Goal: Task Accomplishment & Management: Complete application form

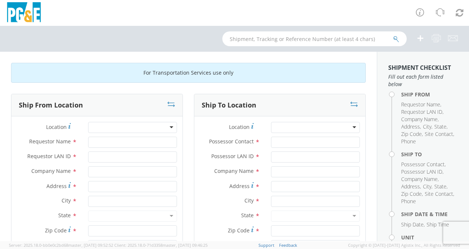
click at [169, 125] on div at bounding box center [132, 127] width 89 height 11
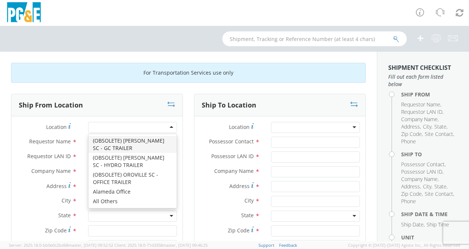
click at [123, 127] on div at bounding box center [132, 127] width 89 height 11
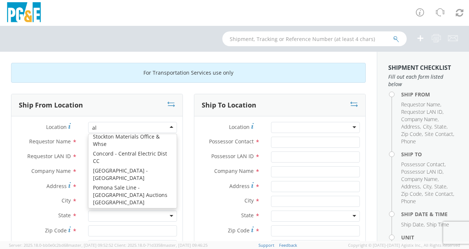
type input "a"
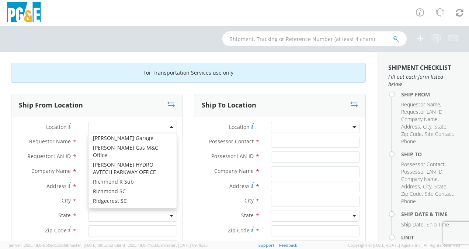
scroll to position [1038, 0]
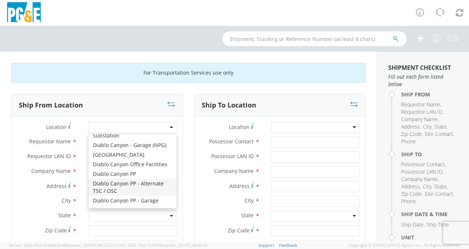
click at [21, 205] on div "City *" at bounding box center [96, 201] width 171 height 11
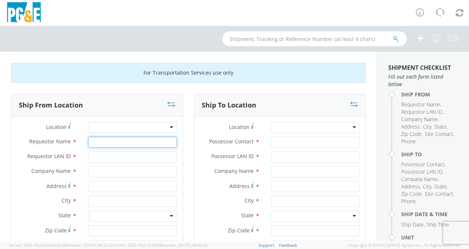
click at [107, 144] on input "Requestor Name *" at bounding box center [132, 142] width 89 height 11
type input "j"
type input "[PERSON_NAME]"
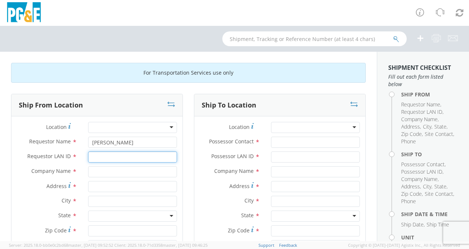
click at [101, 159] on input "Requestor LAN ID *" at bounding box center [132, 156] width 89 height 11
type input "JYAH"
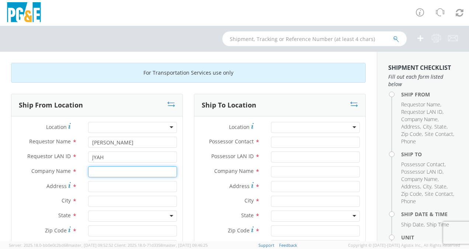
click at [103, 174] on input "text" at bounding box center [132, 171] width 89 height 11
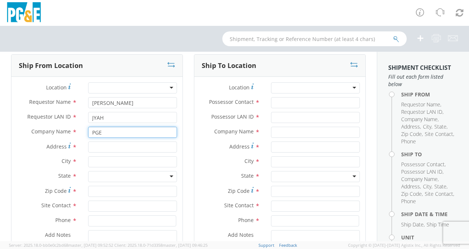
scroll to position [39, 0]
type input "PGE"
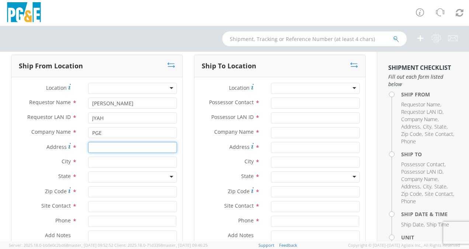
click at [104, 148] on input "Address *" at bounding box center [132, 147] width 89 height 11
click at [104, 176] on div at bounding box center [132, 176] width 89 height 11
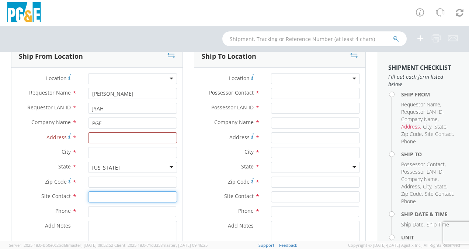
click at [114, 197] on input "text" at bounding box center [132, 196] width 89 height 11
type input "[PERSON_NAME]"
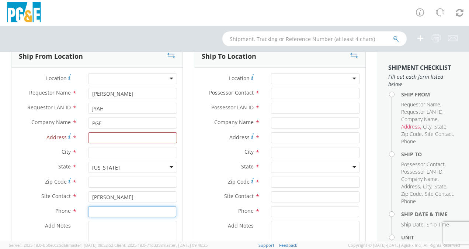
click at [100, 210] on input at bounding box center [132, 211] width 88 height 11
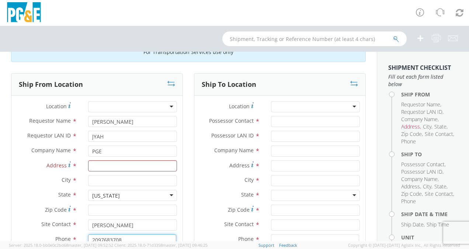
scroll to position [17, 0]
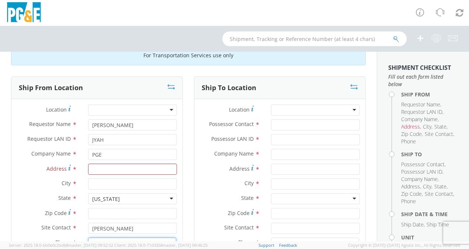
type input "2097683708"
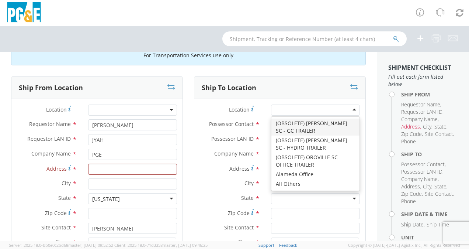
click at [305, 106] on div at bounding box center [315, 109] width 89 height 11
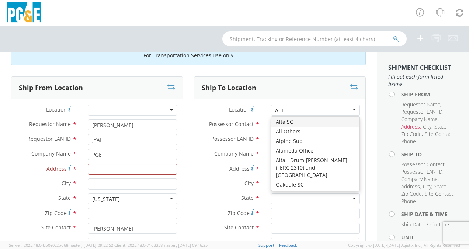
scroll to position [0, 0]
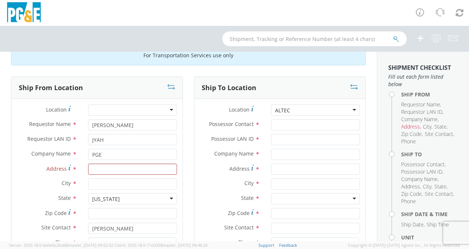
type input "ALTEC"
click at [290, 124] on input "Possessor Contact *" at bounding box center [315, 124] width 89 height 11
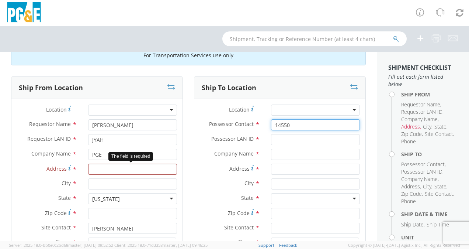
type input "14550"
click at [115, 170] on input "Address *" at bounding box center [132, 168] width 89 height 11
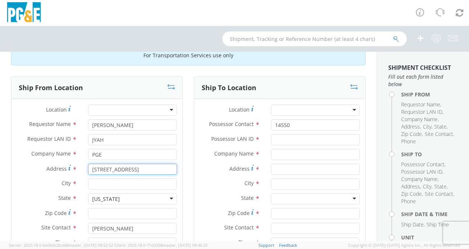
type input "[STREET_ADDRESS]"
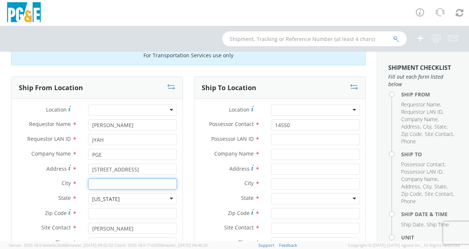
click at [106, 183] on input "text" at bounding box center [132, 183] width 89 height 11
type input "SONORA"
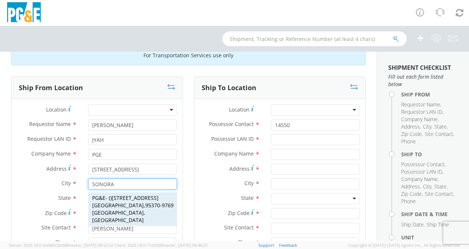
click at [106, 202] on strong "[GEOGRAPHIC_DATA]" at bounding box center [118, 204] width 52 height 7
type input "PG&E"
type input "[STREET_ADDRESS]"
type input "[GEOGRAPHIC_DATA]"
type input "95370-9769"
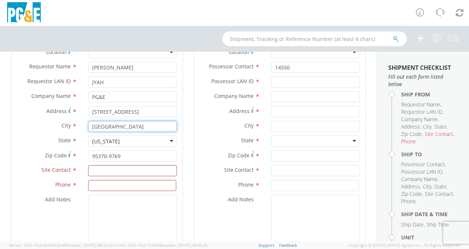
scroll to position [74, 0]
type input "[GEOGRAPHIC_DATA]"
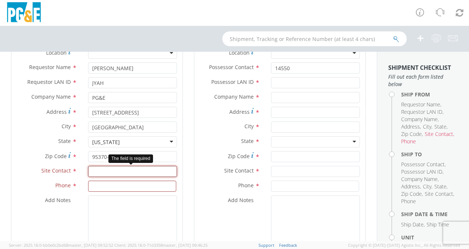
click at [105, 170] on input "text" at bounding box center [132, 171] width 89 height 11
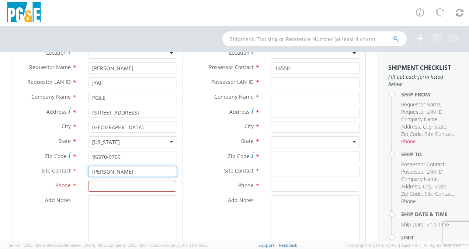
type input "[PERSON_NAME]"
click at [102, 187] on input at bounding box center [132, 185] width 88 height 11
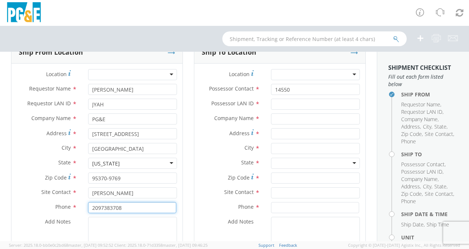
scroll to position [52, 0]
type input "2097383708"
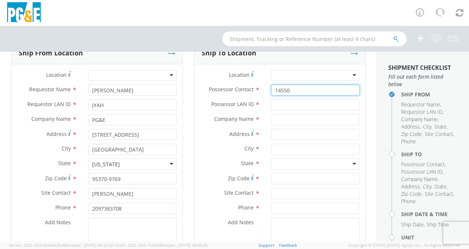
click at [296, 90] on input "14550" at bounding box center [315, 90] width 89 height 11
type input "1"
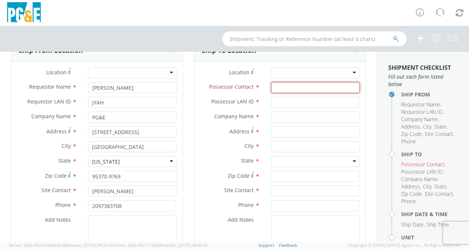
scroll to position [54, 0]
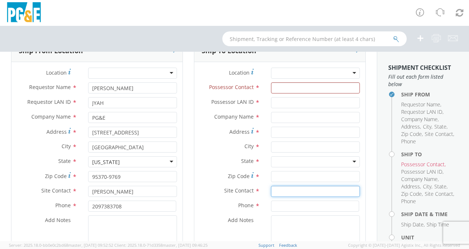
click at [284, 193] on input "text" at bounding box center [315, 191] width 89 height 11
type input "[PERSON_NAME]"
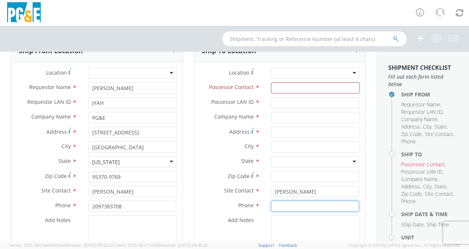
click at [283, 205] on input at bounding box center [315, 205] width 88 height 11
click at [279, 206] on input "7073170696" at bounding box center [315, 205] width 88 height 11
type input "[PHONE_NUMBER]"
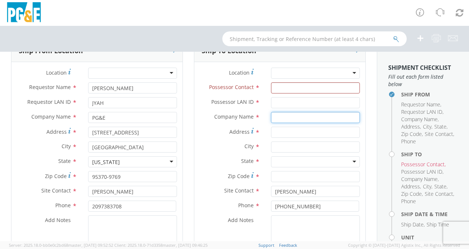
click at [277, 115] on input "text" at bounding box center [315, 117] width 89 height 11
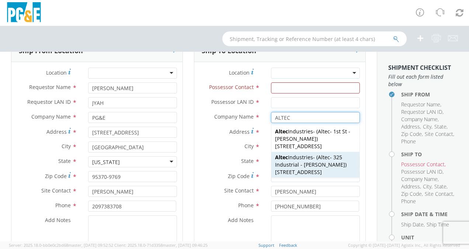
click at [320, 168] on span "[STREET_ADDRESS]" at bounding box center [298, 171] width 47 height 7
type input "Altec Industries"
type input "[STREET_ADDRESS]"
type input "[PERSON_NAME]"
type input "95620"
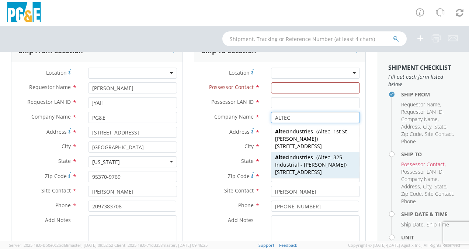
type input "Altec - 325 Industrial - [PERSON_NAME]"
type input "[PHONE_NUMBER]"
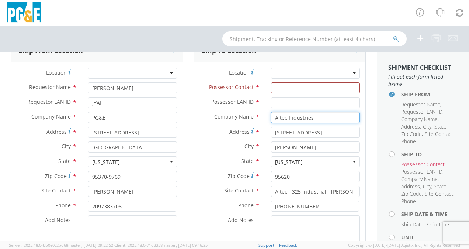
type input "Altec Industries"
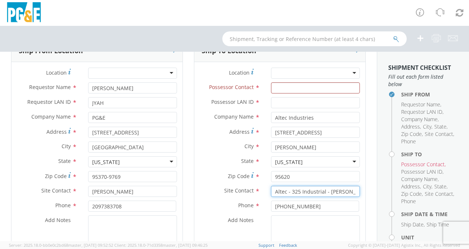
click at [340, 192] on input "Altec - 325 Industrial - [PERSON_NAME]" at bounding box center [315, 191] width 89 height 11
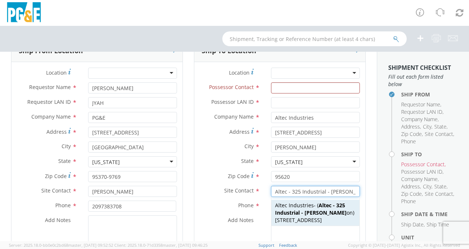
click at [337, 206] on strong "Altec - 325 Industrial - [PERSON_NAME]" at bounding box center [311, 208] width 72 height 14
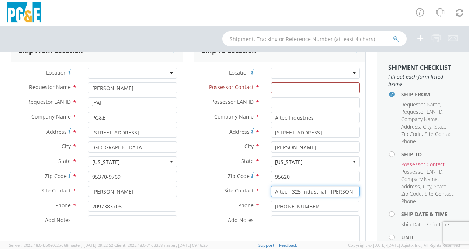
click at [324, 190] on input "Altec - 325 Industrial - [PERSON_NAME]" at bounding box center [315, 191] width 89 height 11
click at [331, 189] on input "Altec -[PERSON_NAME]" at bounding box center [315, 191] width 89 height 11
type input "Altec -[PERSON_NAME]"
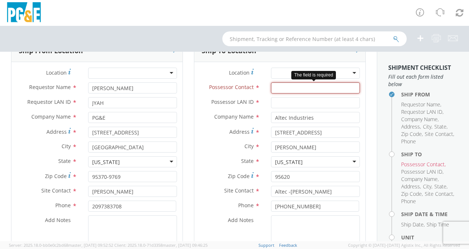
click at [293, 87] on input "Possessor Contact *" at bounding box center [315, 87] width 89 height 11
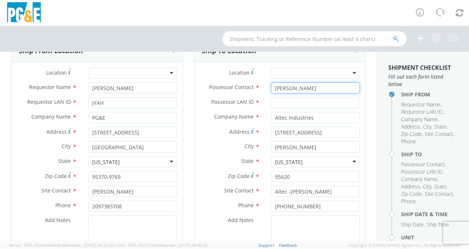
type input "[PERSON_NAME]"
click at [290, 101] on input "Possessor LAN ID *" at bounding box center [315, 102] width 89 height 11
type input "JYAH"
click at [294, 86] on input "[PERSON_NAME]" at bounding box center [315, 87] width 89 height 11
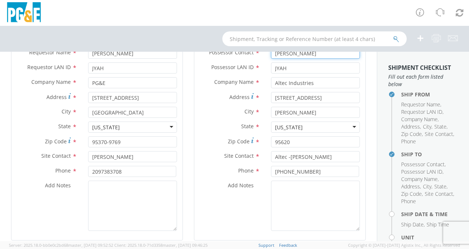
scroll to position [88, 0]
type input "[PERSON_NAME]"
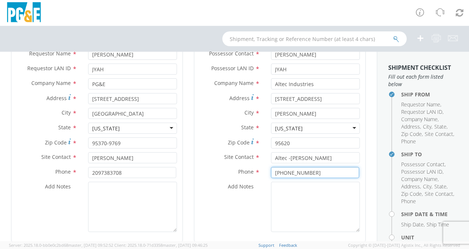
click at [304, 173] on input "[PHONE_NUMBER]" at bounding box center [315, 172] width 88 height 11
click at [292, 172] on input "707-3170696" at bounding box center [315, 172] width 88 height 11
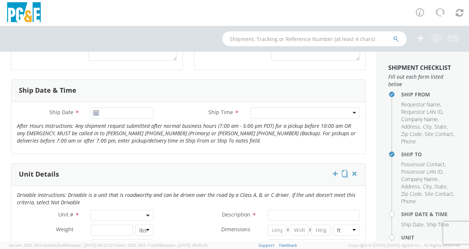
scroll to position [259, 0]
type input "[PHONE_NUMBER]"
click at [96, 111] on icon at bounding box center [96, 113] width 6 height 6
click at [95, 111] on use at bounding box center [95, 112] width 5 height 5
click at [106, 111] on input "[DATE]" at bounding box center [122, 113] width 63 height 11
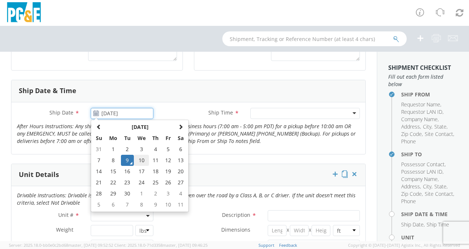
click at [141, 158] on td "10" at bounding box center [141, 160] width 15 height 11
type input "[DATE]"
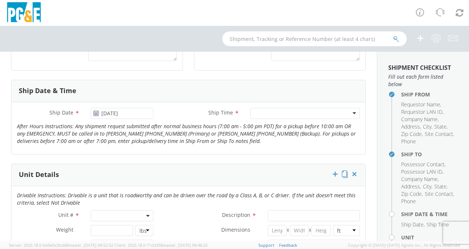
click at [350, 111] on div at bounding box center [306, 113] width 110 height 11
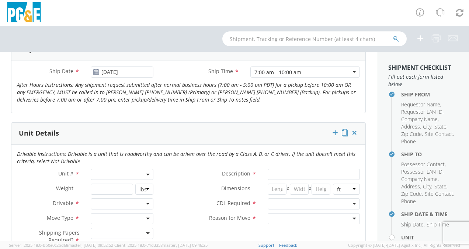
scroll to position [331, 0]
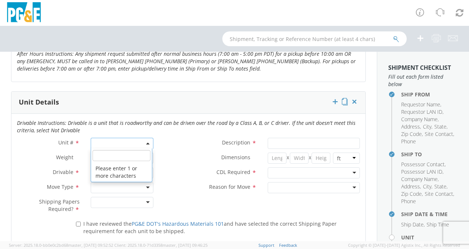
click at [120, 143] on span at bounding box center [122, 143] width 63 height 11
click at [115, 158] on input "search" at bounding box center [122, 155] width 58 height 11
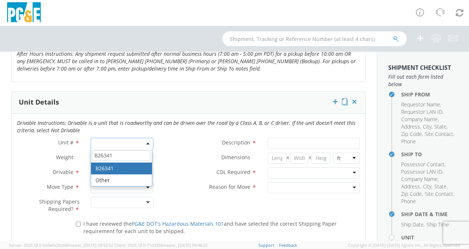
type input "B26341"
select select "B26341"
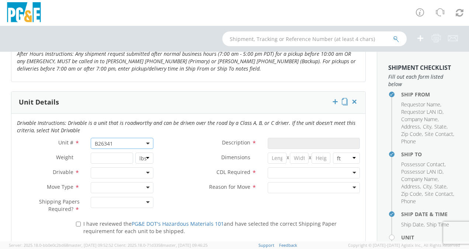
type input "TRUCK; MEDIUM LINE 4X4"
type input "56000"
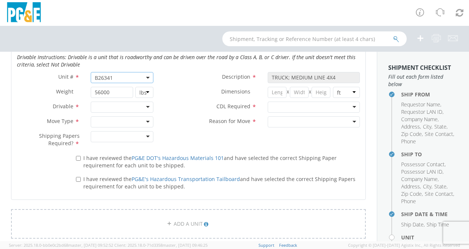
scroll to position [396, 0]
click at [77, 156] on input "I have reviewed the PG&E DOT's Hazardous Materials 101 and have selected the co…" at bounding box center [78, 158] width 5 height 5
checkbox input "true"
click at [76, 177] on input "I have reviewed the PG&E's Hazardous Transportation Tailboard and have selected…" at bounding box center [78, 179] width 5 height 5
checkbox input "true"
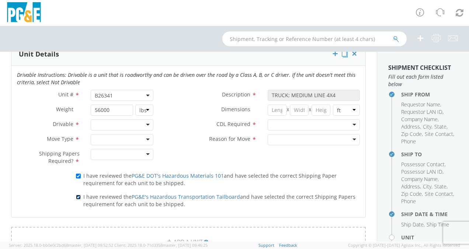
scroll to position [379, 0]
click at [349, 120] on div at bounding box center [314, 124] width 92 height 11
click at [350, 137] on div at bounding box center [314, 139] width 92 height 11
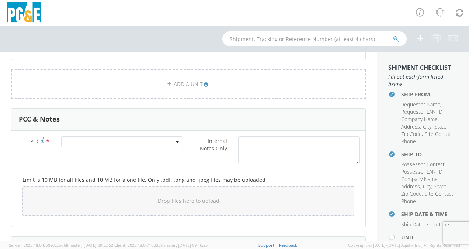
scroll to position [538, 0]
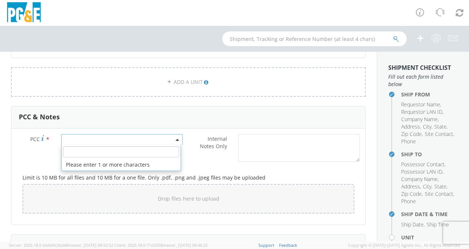
click at [93, 137] on span at bounding box center [122, 139] width 122 height 11
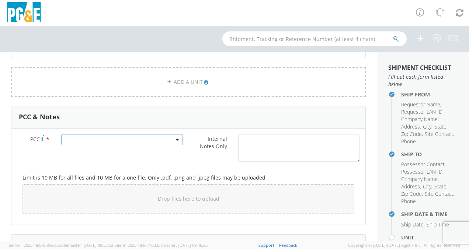
click at [93, 137] on span at bounding box center [122, 139] width 122 height 11
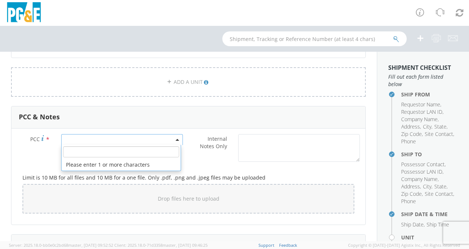
click at [92, 152] on input "number" at bounding box center [121, 151] width 116 height 11
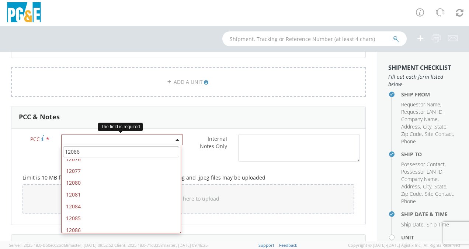
scroll to position [517, 0]
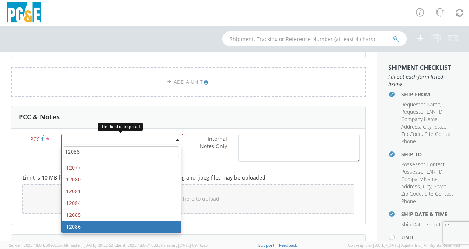
type input "12086"
select select "12086"
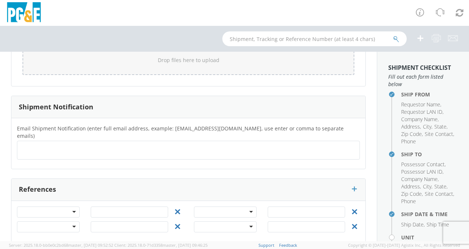
scroll to position [676, 0]
click at [83, 145] on ul at bounding box center [188, 151] width 337 height 12
type input "[EMAIL_ADDRESS][DOMAIN_NAME]"
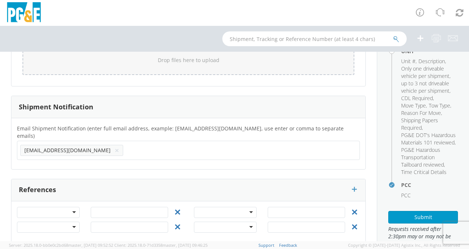
scroll to position [251, 0]
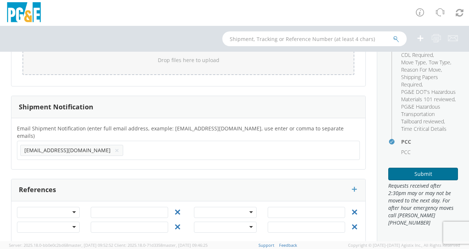
click at [418, 174] on button "Submit" at bounding box center [424, 174] width 70 height 13
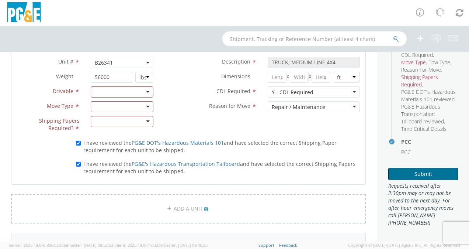
scroll to position [411, 0]
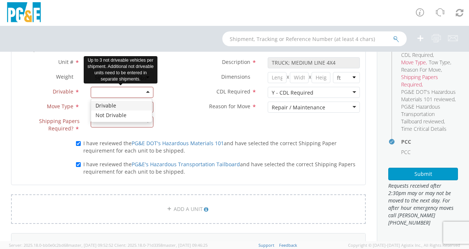
click at [146, 90] on div at bounding box center [122, 92] width 63 height 11
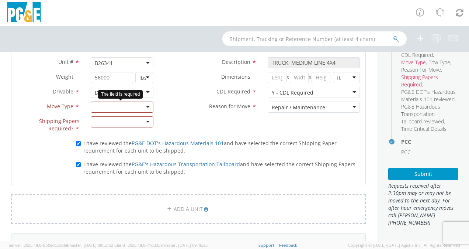
click at [144, 104] on div at bounding box center [122, 106] width 63 height 11
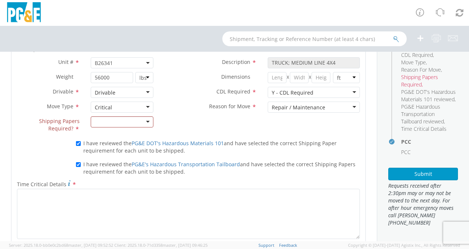
scroll to position [243, 0]
click at [145, 118] on div at bounding box center [122, 121] width 63 height 11
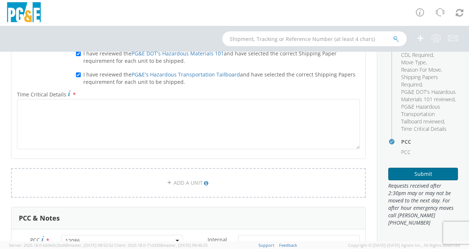
click at [415, 176] on button "Submit" at bounding box center [424, 174] width 70 height 13
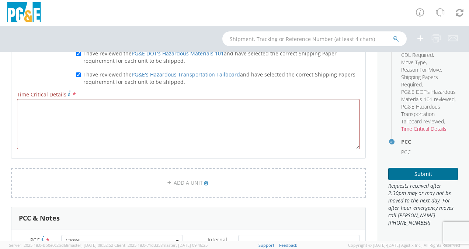
click at [415, 173] on button "Submit" at bounding box center [424, 174] width 70 height 13
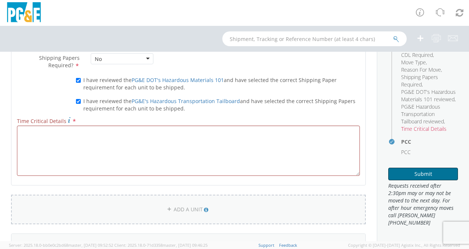
scroll to position [475, 0]
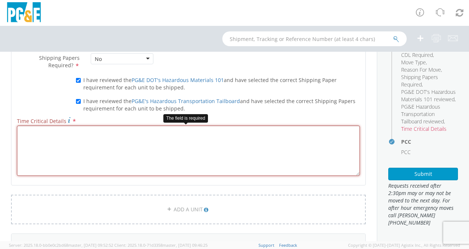
click at [45, 149] on textarea "Time Critical Details *" at bounding box center [188, 150] width 343 height 50
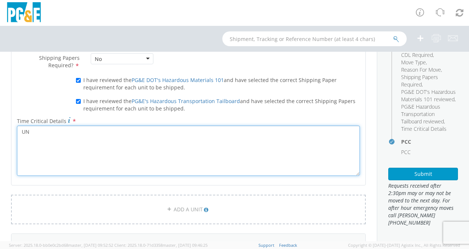
type textarea "U"
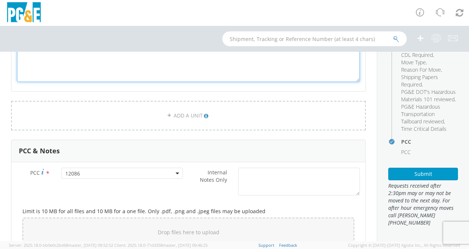
scroll to position [568, 0]
type textarea "NEED TO BE REAPIR ASAP"
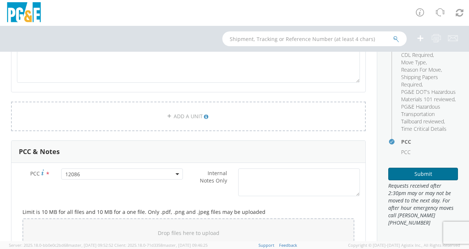
click at [406, 174] on button "Submit" at bounding box center [424, 174] width 70 height 13
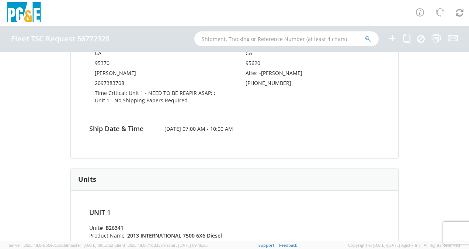
scroll to position [159, 0]
